Goal: Transaction & Acquisition: Book appointment/travel/reservation

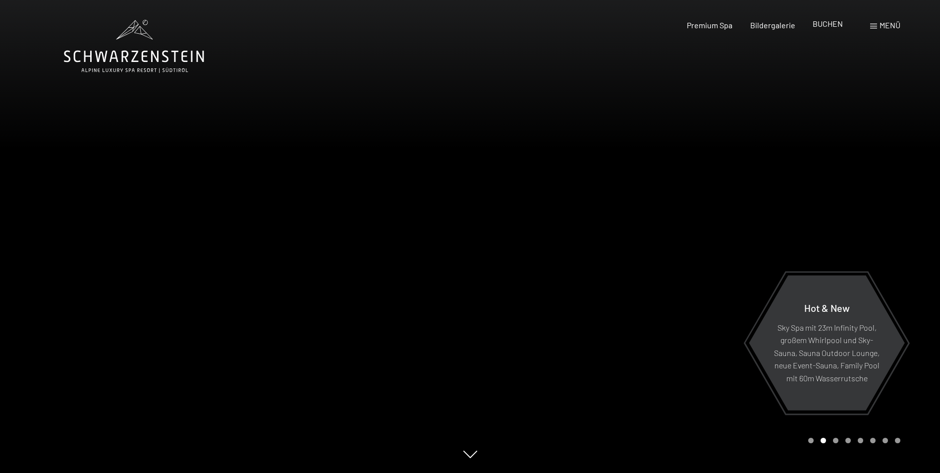
click at [818, 27] on span "BUCHEN" at bounding box center [827, 23] width 30 height 9
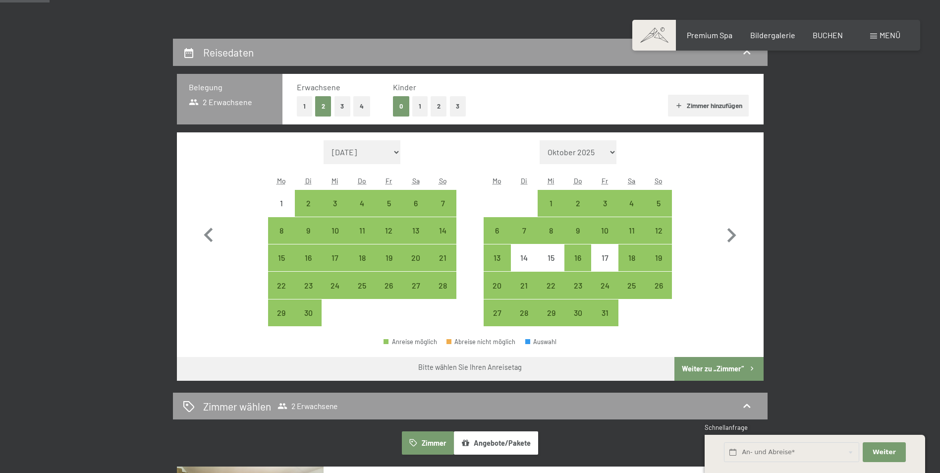
scroll to position [198, 0]
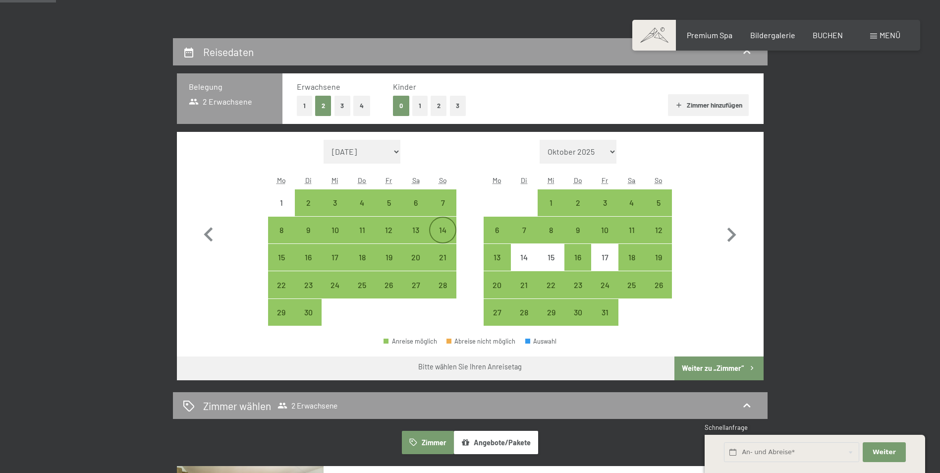
click at [445, 231] on div "14" at bounding box center [442, 238] width 25 height 25
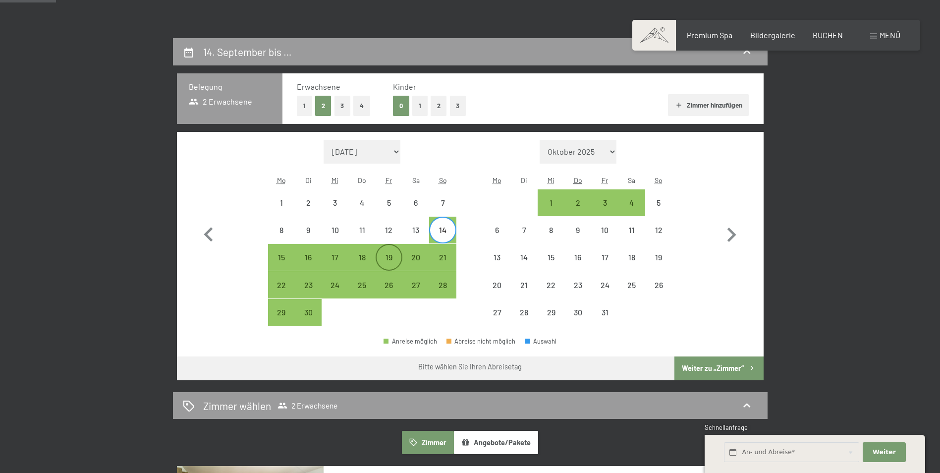
click at [387, 256] on div "19" at bounding box center [388, 265] width 25 height 25
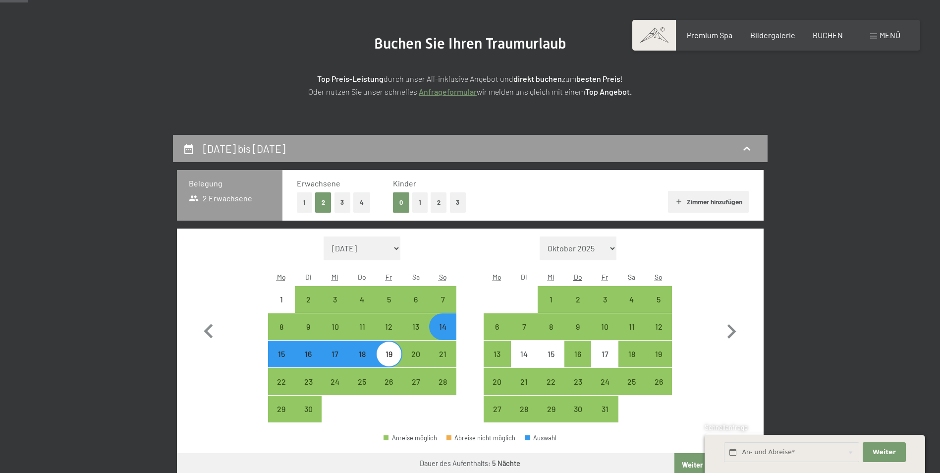
scroll to position [99, 0]
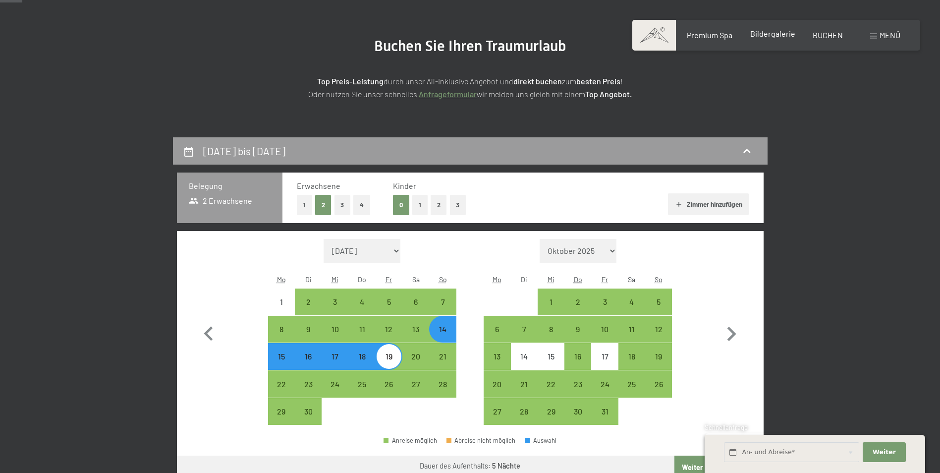
click at [790, 37] on span "Bildergalerie" at bounding box center [772, 33] width 45 height 9
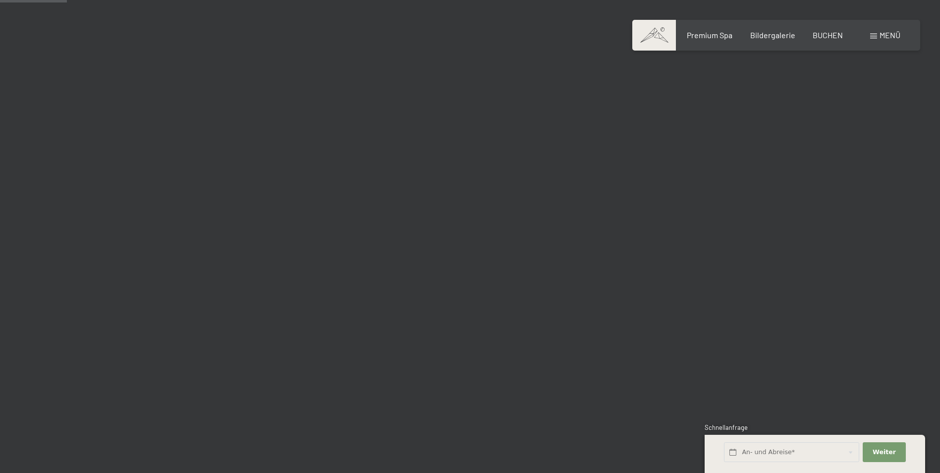
scroll to position [991, 0]
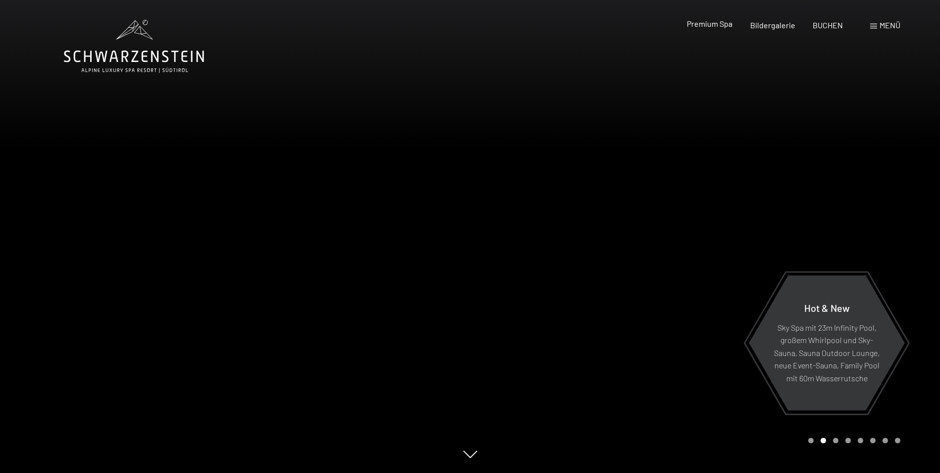
click at [699, 21] on span "Premium Spa" at bounding box center [710, 23] width 46 height 9
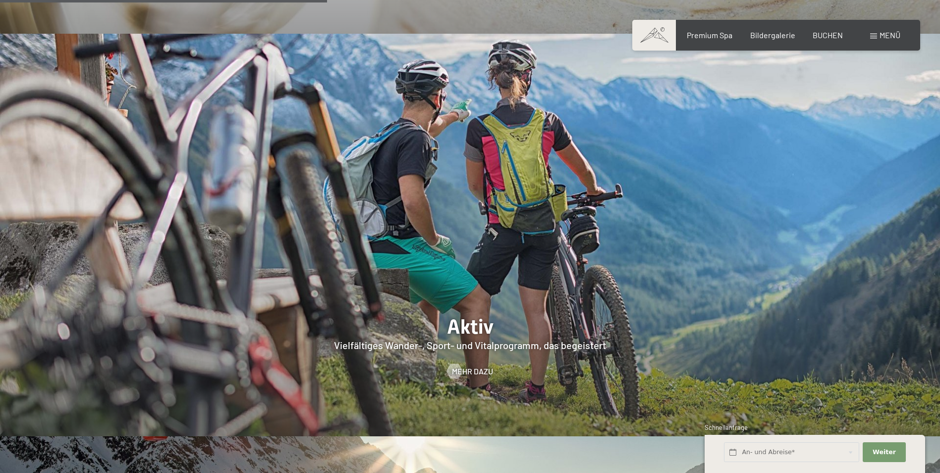
scroll to position [1932, 0]
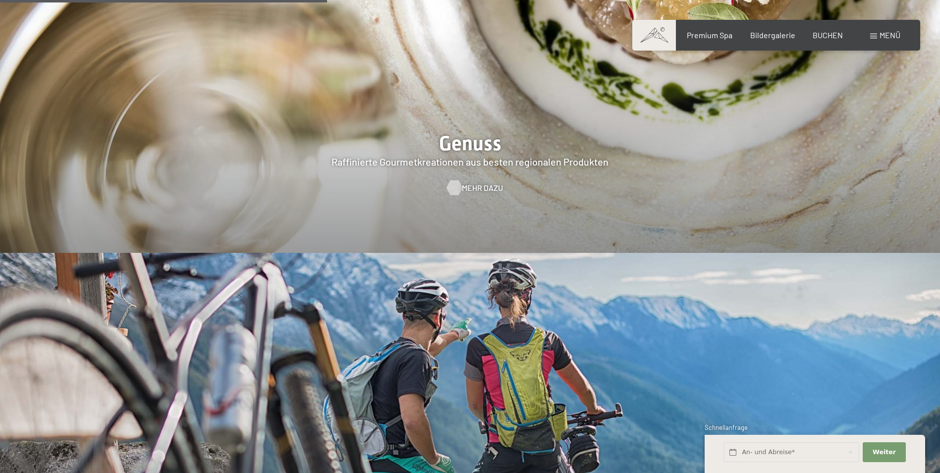
click at [471, 182] on span "Mehr dazu" at bounding box center [482, 187] width 41 height 11
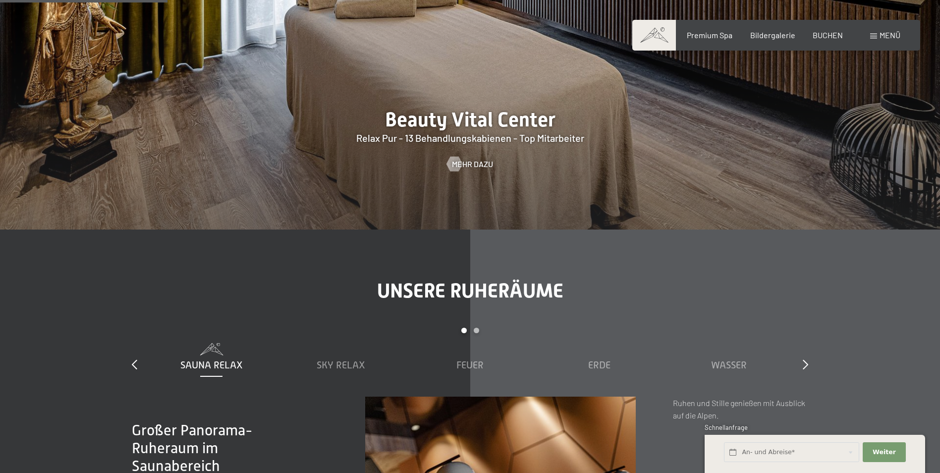
scroll to position [1338, 0]
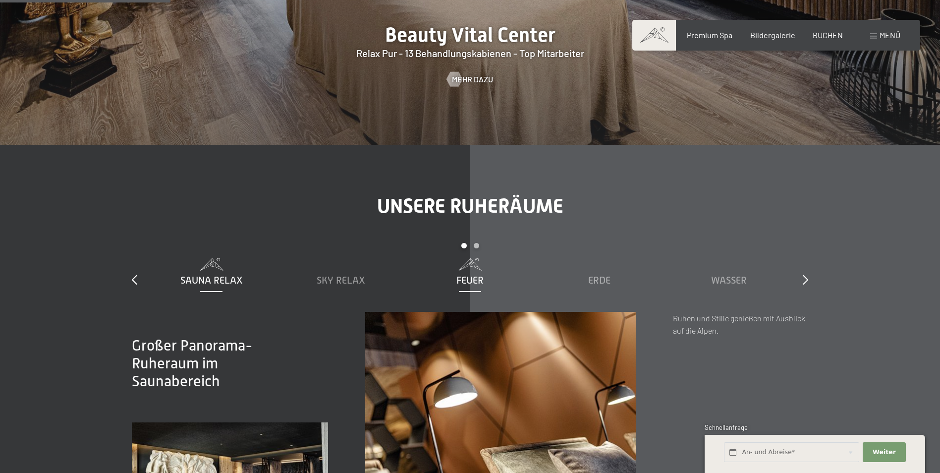
click at [483, 280] on span "Feuer" at bounding box center [469, 279] width 27 height 11
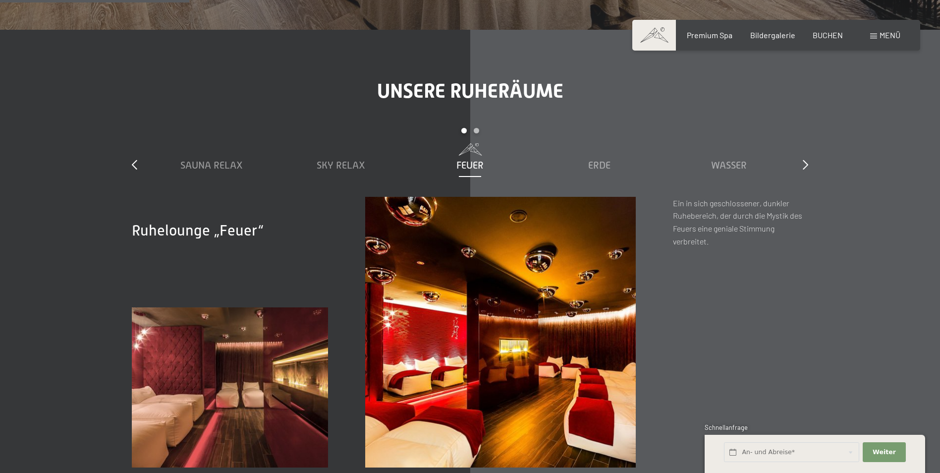
scroll to position [1486, 0]
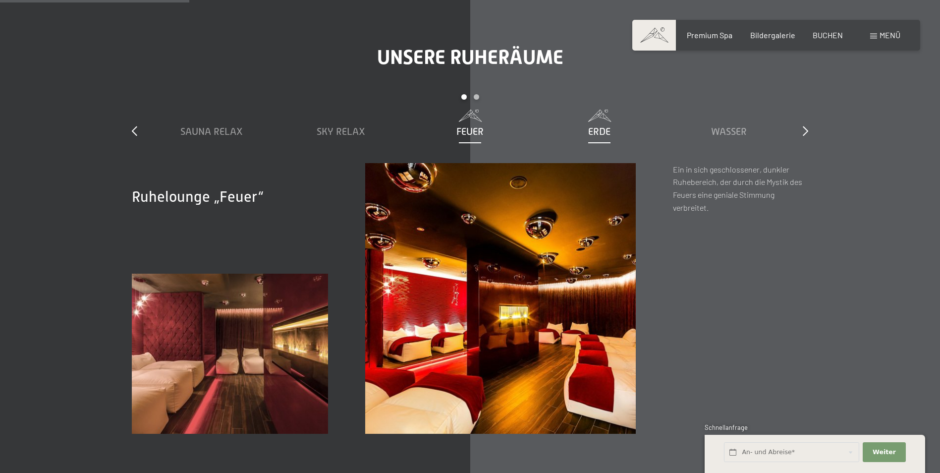
click at [610, 128] on span "Erde" at bounding box center [599, 131] width 22 height 11
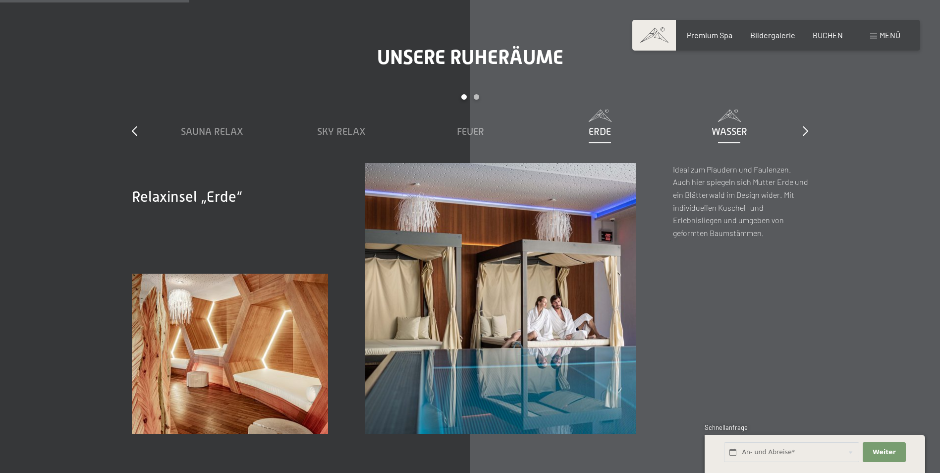
click at [726, 129] on span "Wasser" at bounding box center [729, 131] width 36 height 11
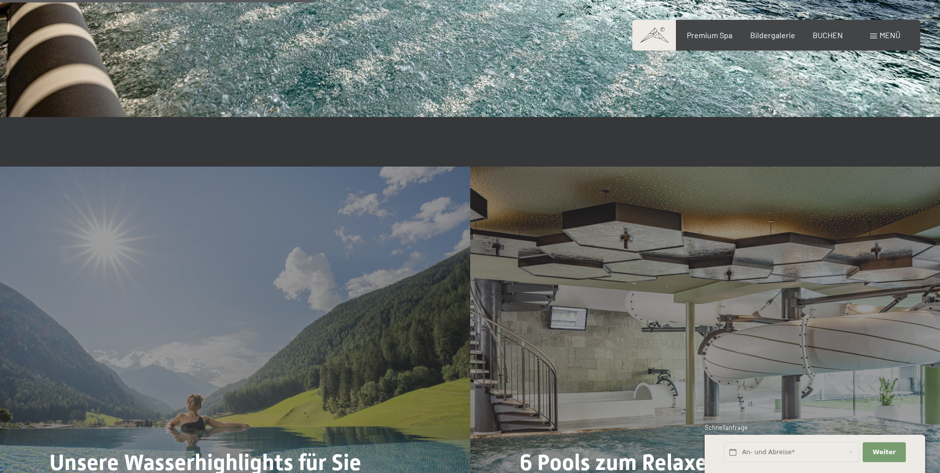
scroll to position [2477, 0]
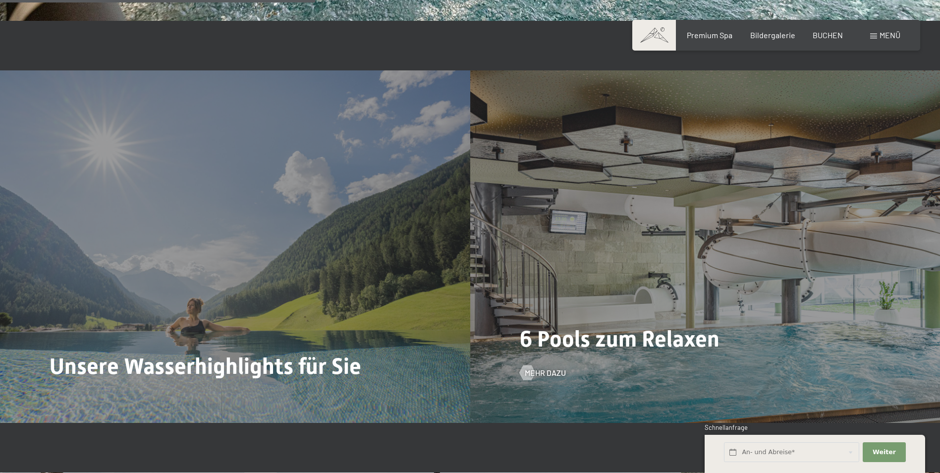
click at [791, 335] on div "6 Pools zum Relaxen Mehr dazu" at bounding box center [705, 246] width 470 height 352
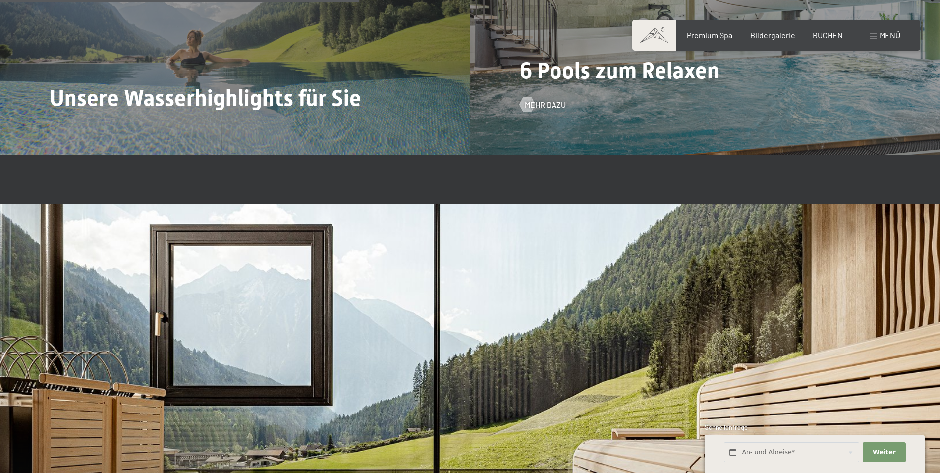
scroll to position [2725, 0]
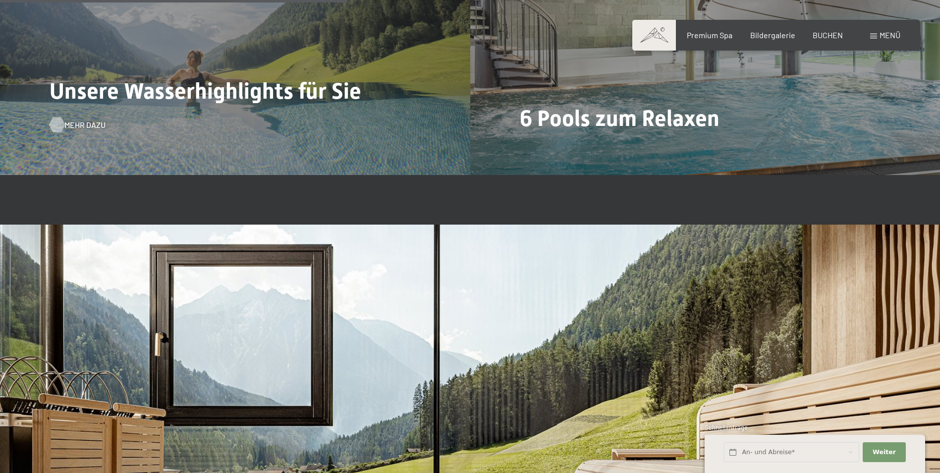
click at [61, 122] on div at bounding box center [57, 124] width 8 height 15
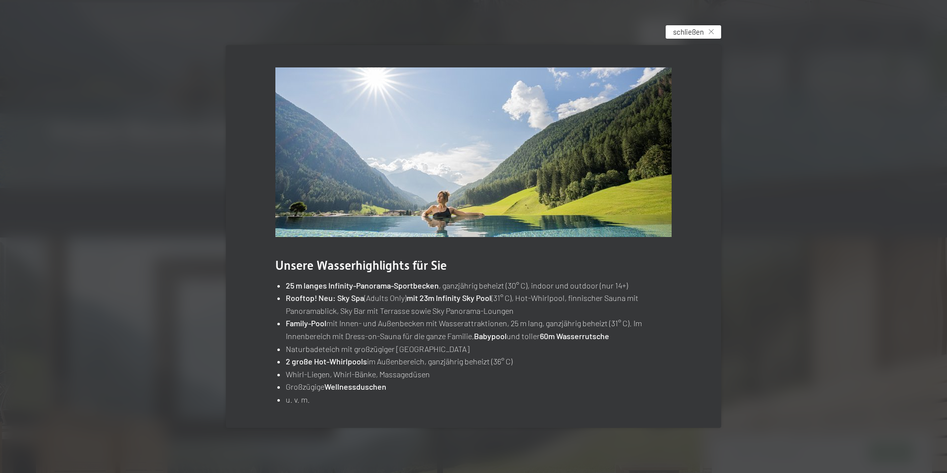
click at [678, 31] on span "schließen" at bounding box center [688, 32] width 31 height 10
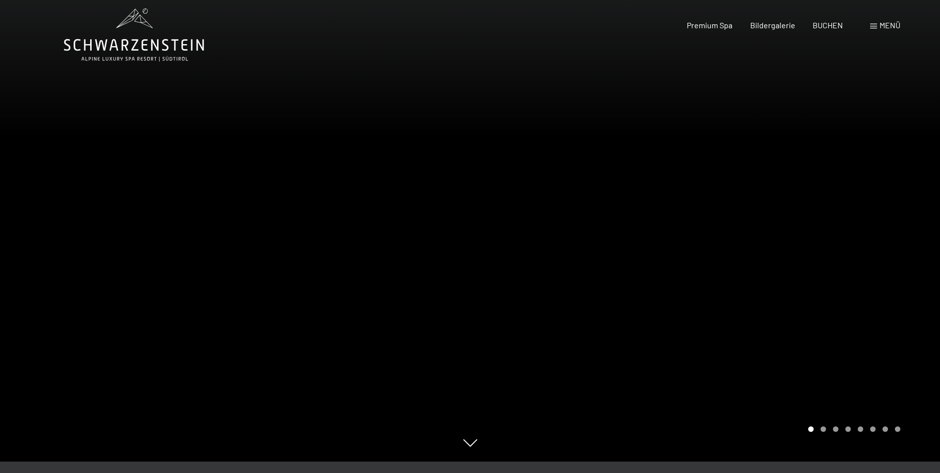
scroll to position [0, 0]
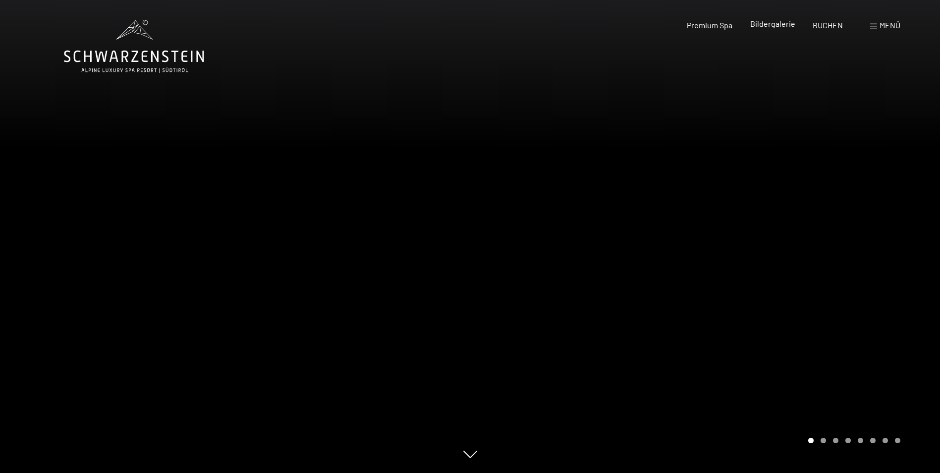
click at [767, 27] on span "Bildergalerie" at bounding box center [772, 23] width 45 height 9
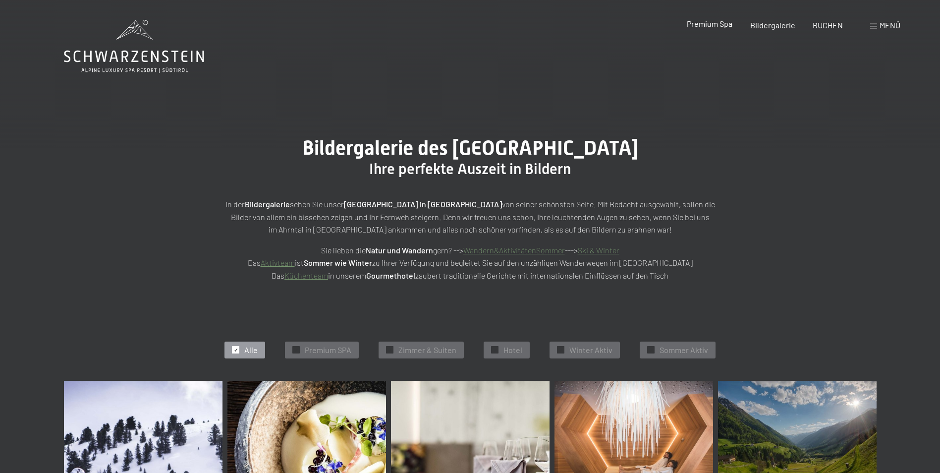
click at [707, 25] on span "Premium Spa" at bounding box center [710, 23] width 46 height 9
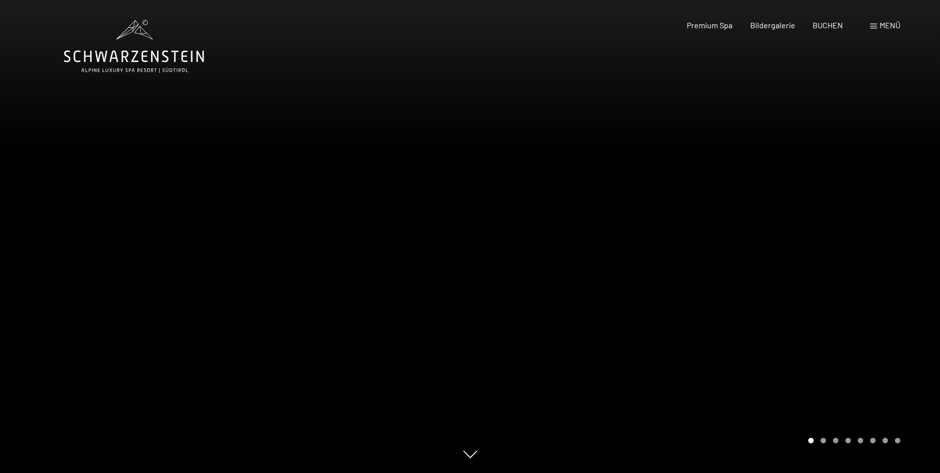
click at [103, 48] on icon at bounding box center [134, 46] width 140 height 53
click at [157, 67] on icon at bounding box center [134, 46] width 140 height 53
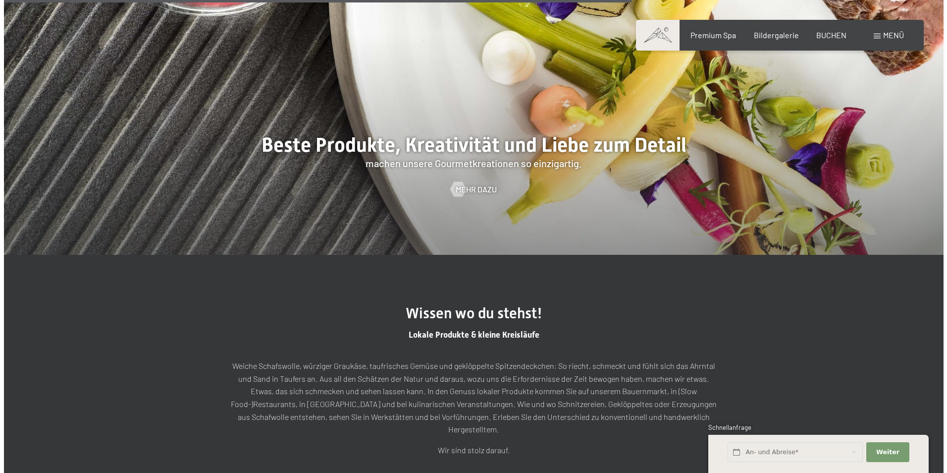
scroll to position [2675, 0]
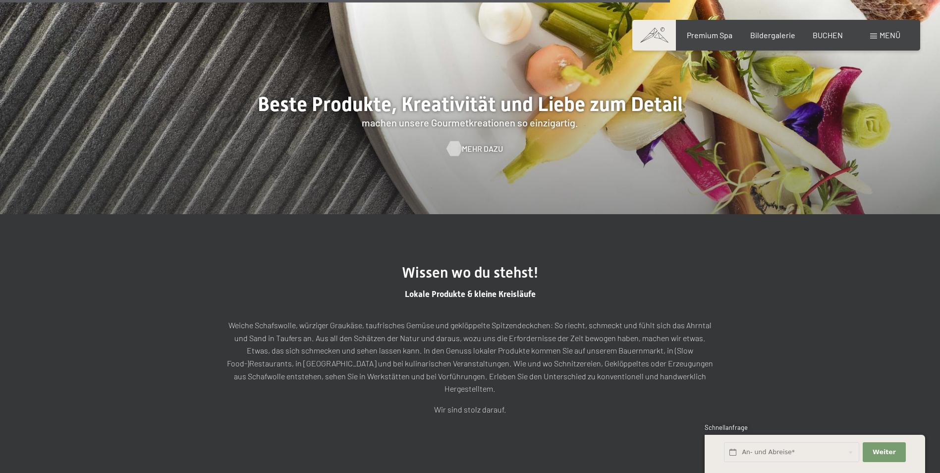
click at [469, 143] on span "Mehr dazu" at bounding box center [482, 148] width 41 height 11
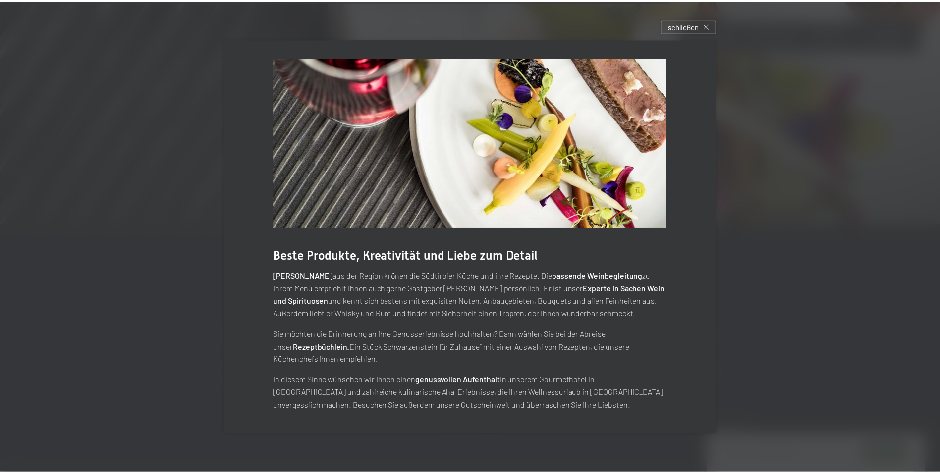
scroll to position [3, 0]
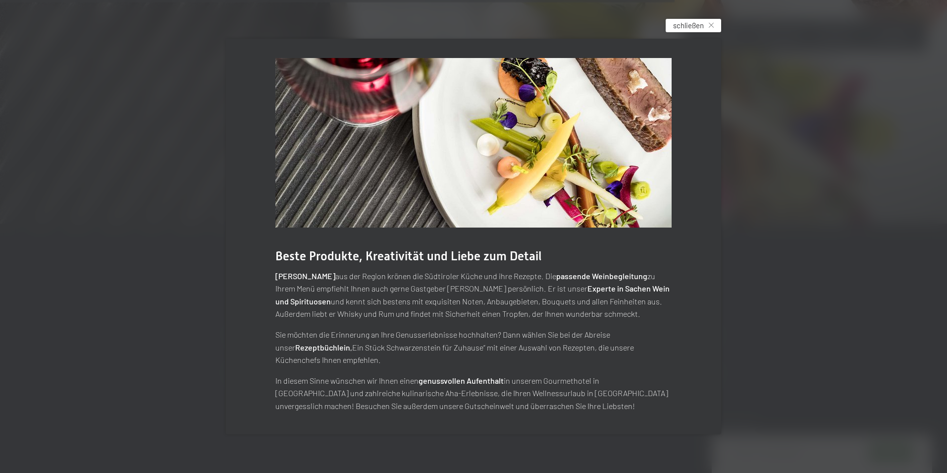
click at [676, 27] on span "schließen" at bounding box center [688, 25] width 31 height 10
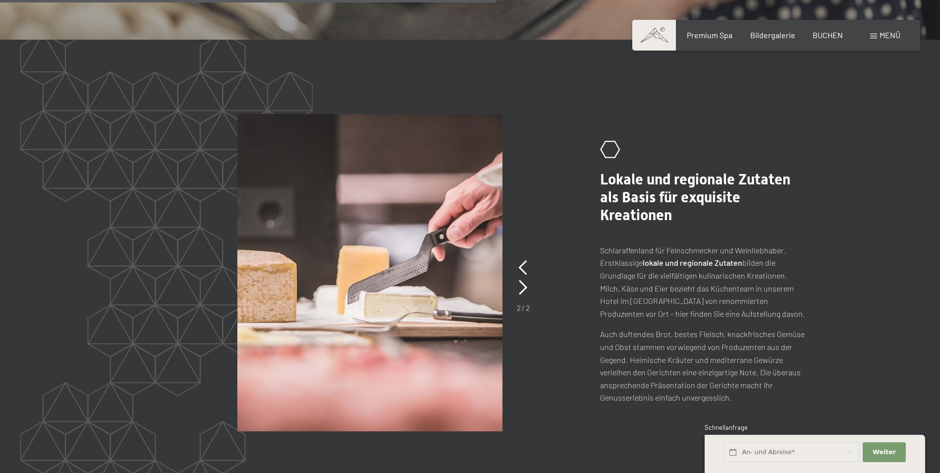
click at [877, 33] on div "Menü" at bounding box center [885, 35] width 30 height 11
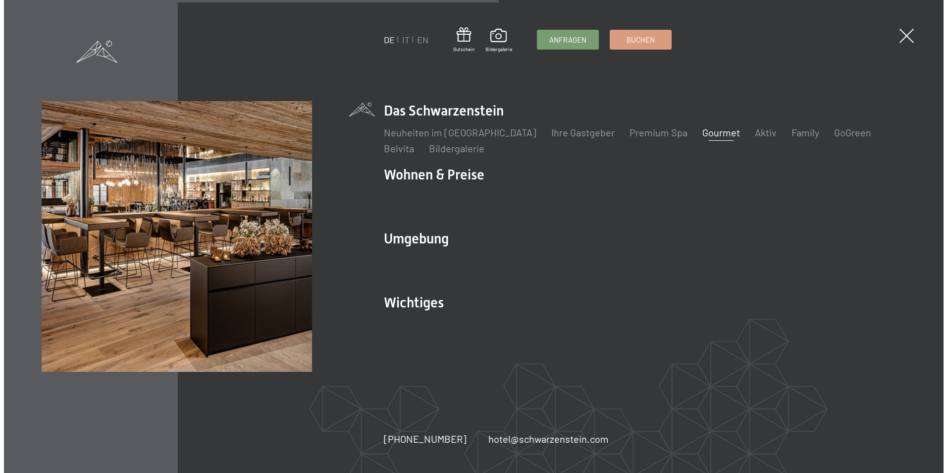
scroll to position [1985, 0]
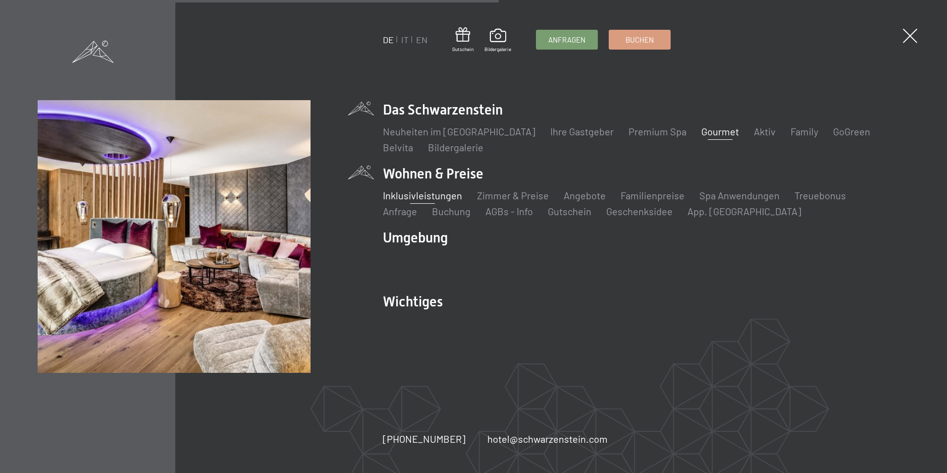
click at [430, 198] on link "Inklusivleistungen" at bounding box center [422, 195] width 79 height 12
click at [572, 196] on link "Angebote" at bounding box center [585, 195] width 42 height 12
